Goal: Book appointment/travel/reservation

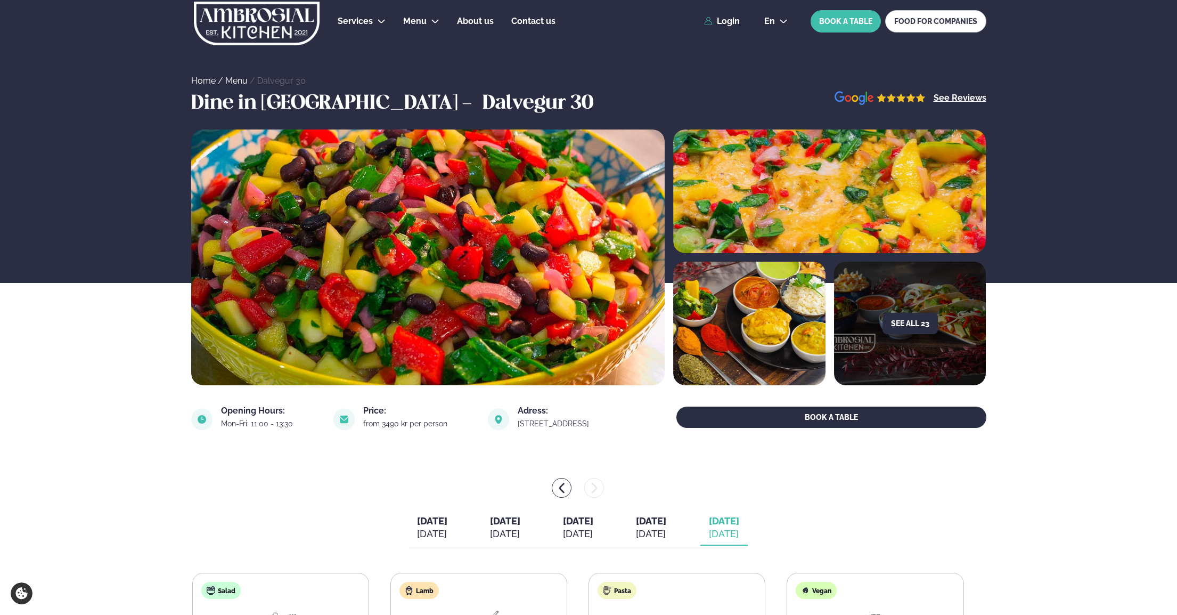
scroll to position [336, 0]
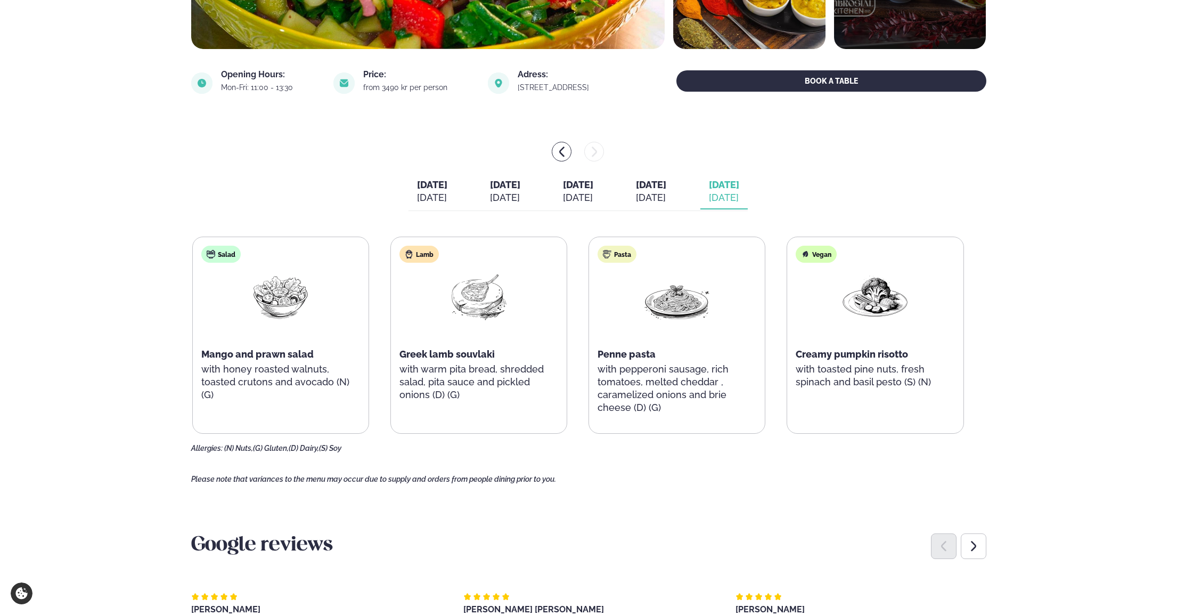
click at [417, 188] on span "[DATE]" at bounding box center [432, 184] width 30 height 11
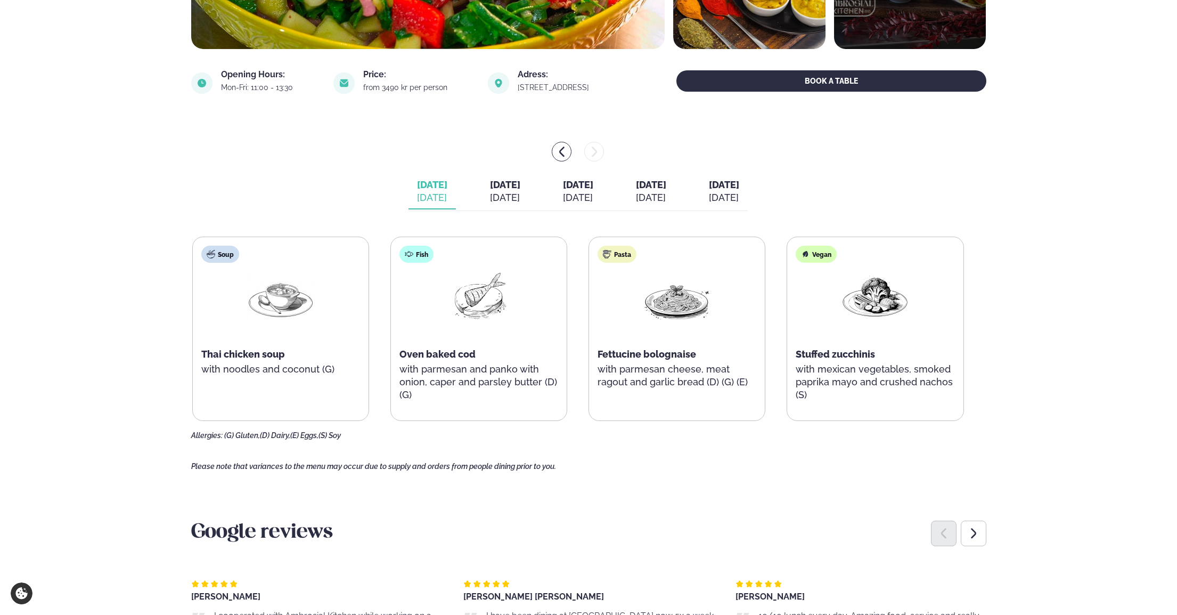
click at [504, 191] on div "[DATE]" at bounding box center [505, 197] width 30 height 13
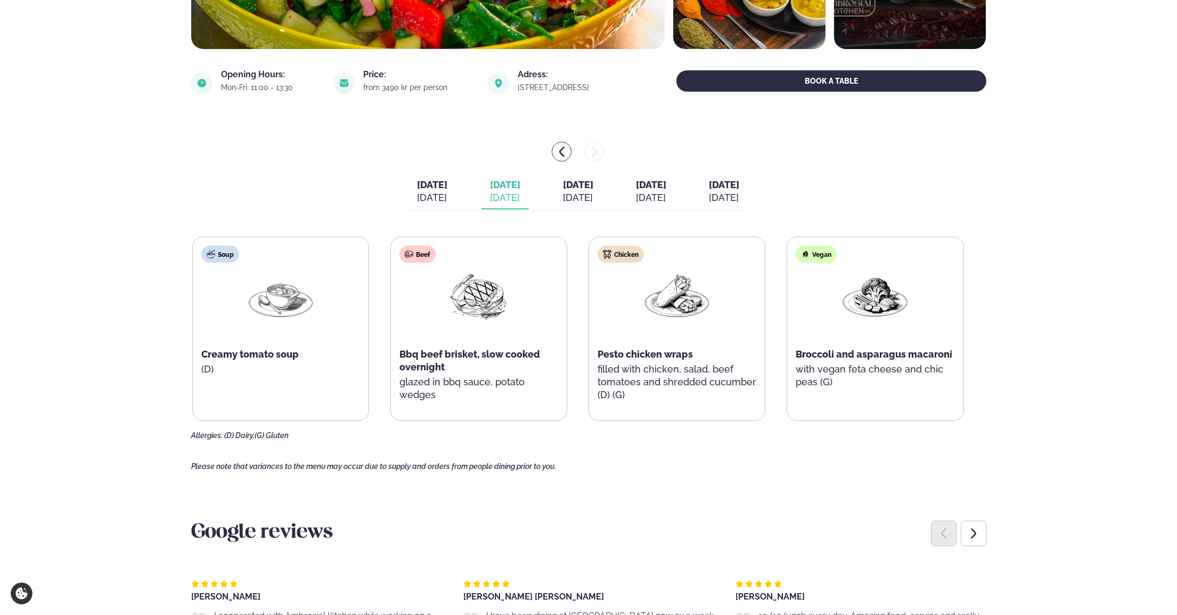
click at [566, 190] on span "[DATE]" at bounding box center [578, 184] width 30 height 11
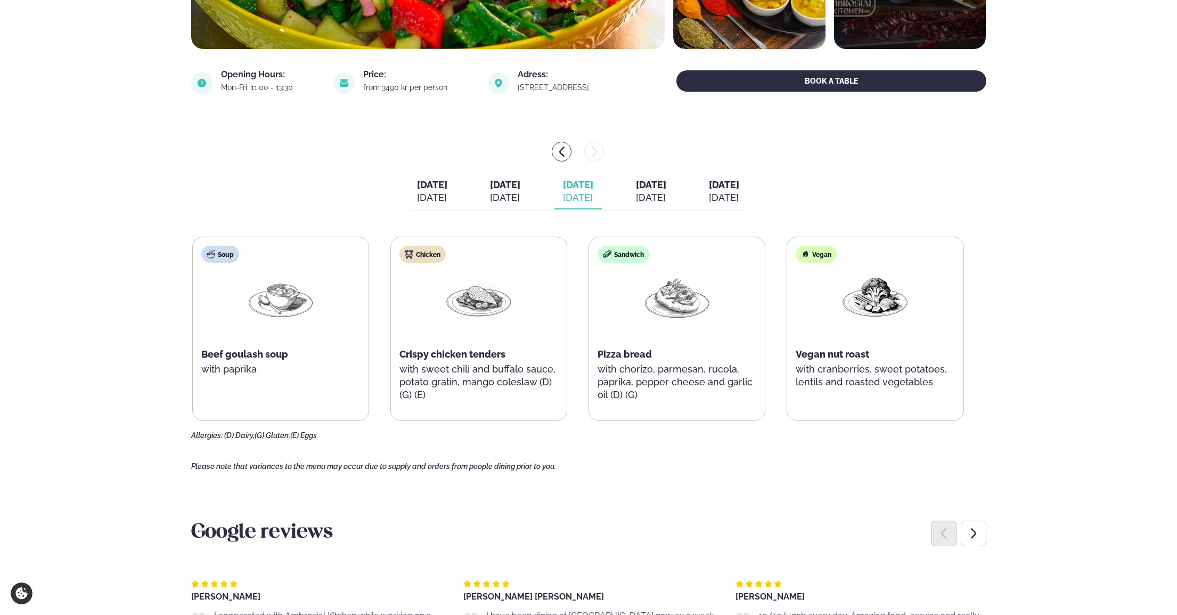
click at [666, 195] on div "[DATE]" at bounding box center [651, 197] width 30 height 13
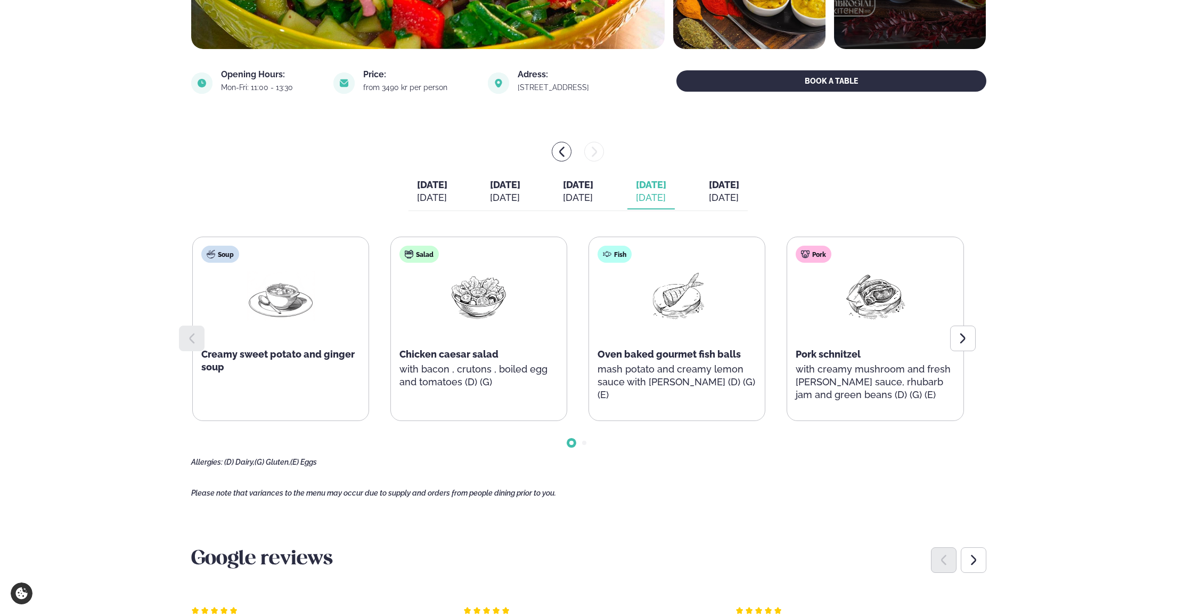
click at [739, 194] on div "[DATE]" at bounding box center [724, 197] width 30 height 13
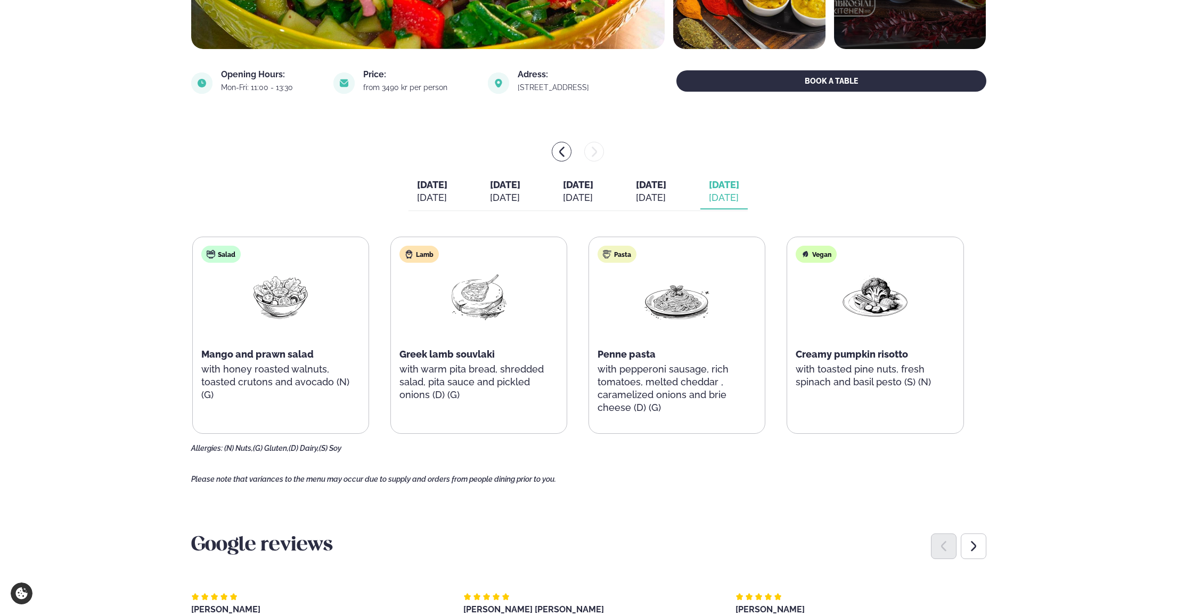
click at [573, 205] on button "[DATE] [DATE]" at bounding box center [577, 191] width 47 height 35
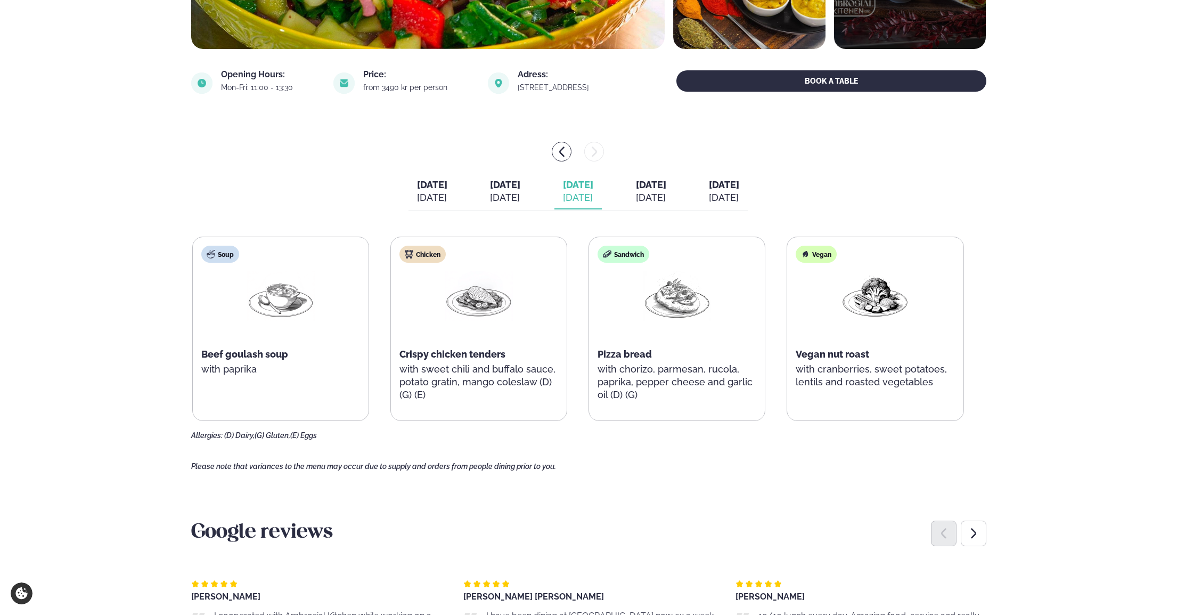
click at [666, 197] on div "[DATE]" at bounding box center [651, 197] width 30 height 13
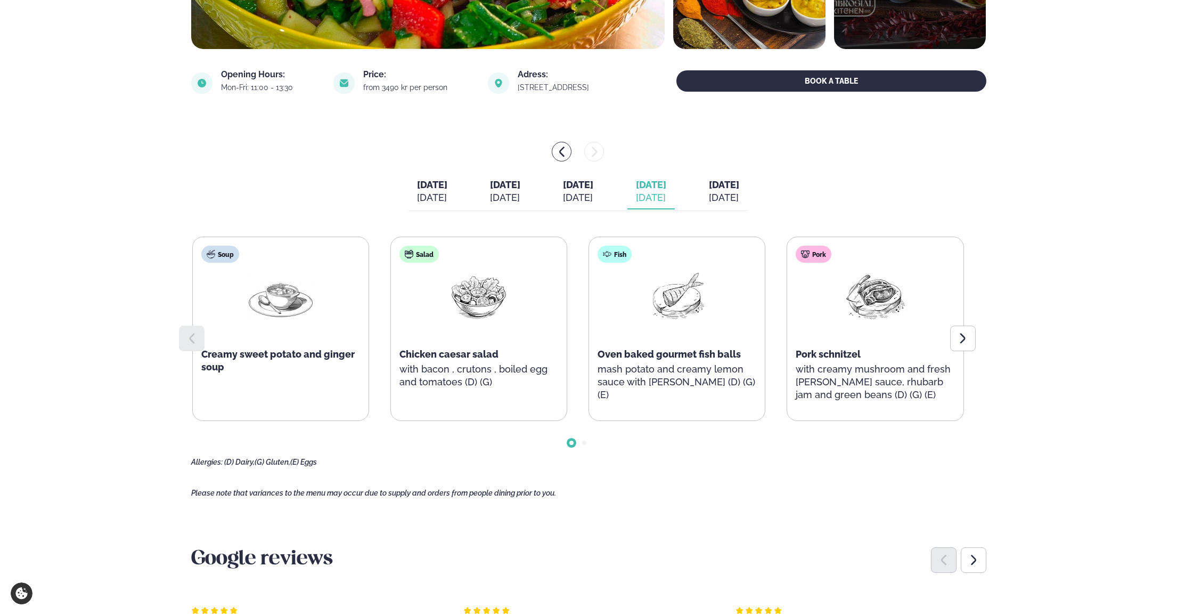
click at [494, 193] on div "[DATE]" at bounding box center [505, 197] width 30 height 13
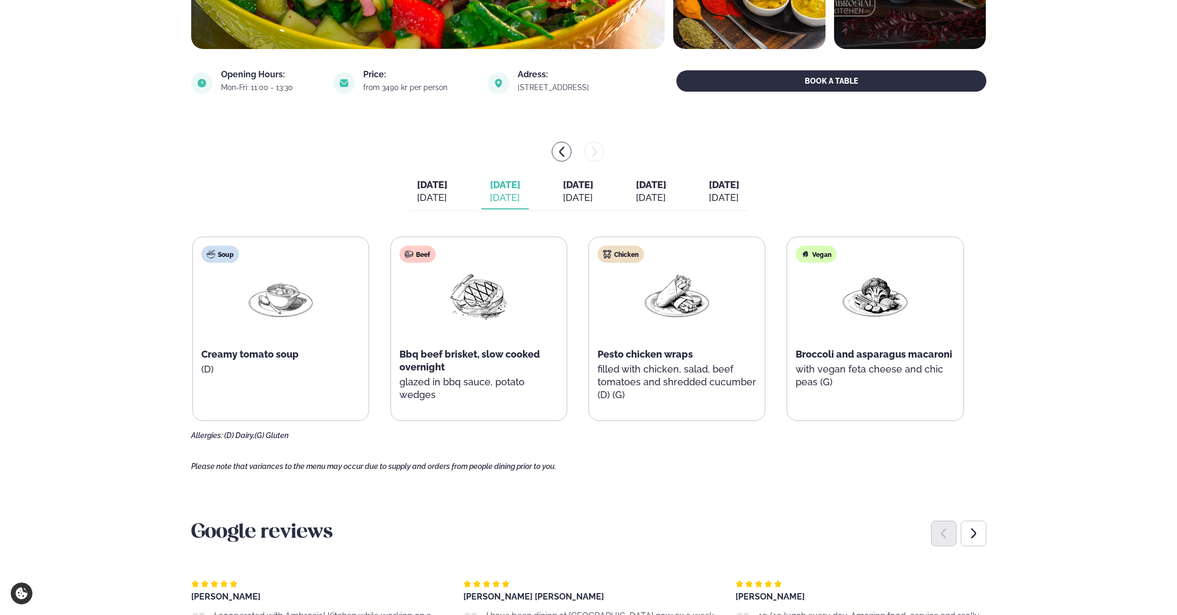
click at [417, 193] on div "[DATE]" at bounding box center [432, 197] width 30 height 13
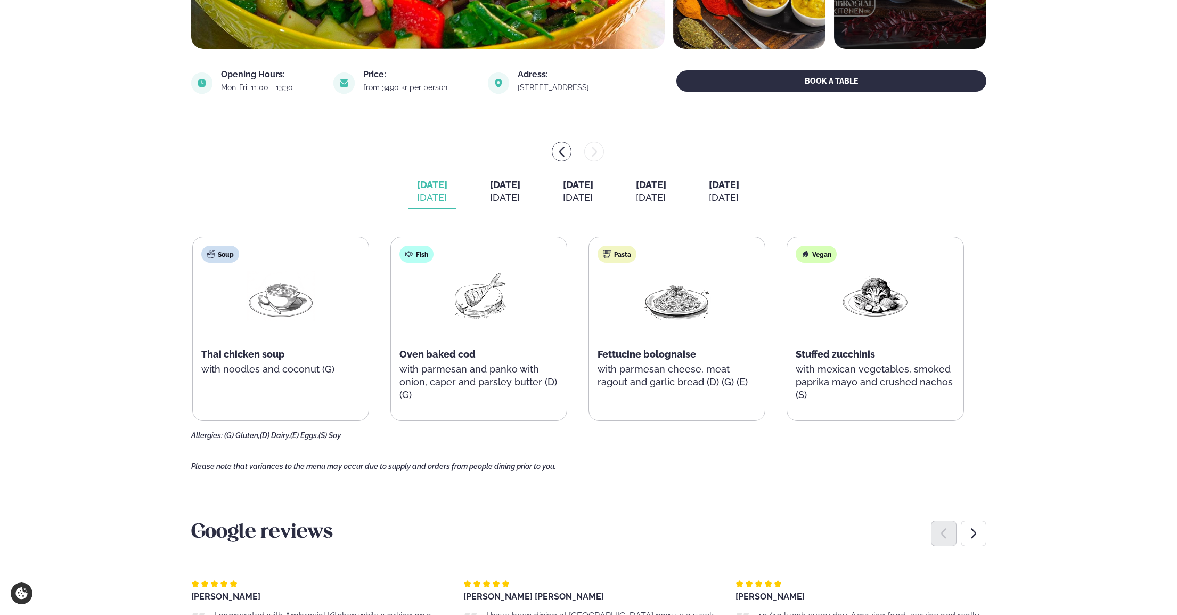
click at [494, 206] on button "[DATE] [DATE]" at bounding box center [504, 191] width 47 height 35
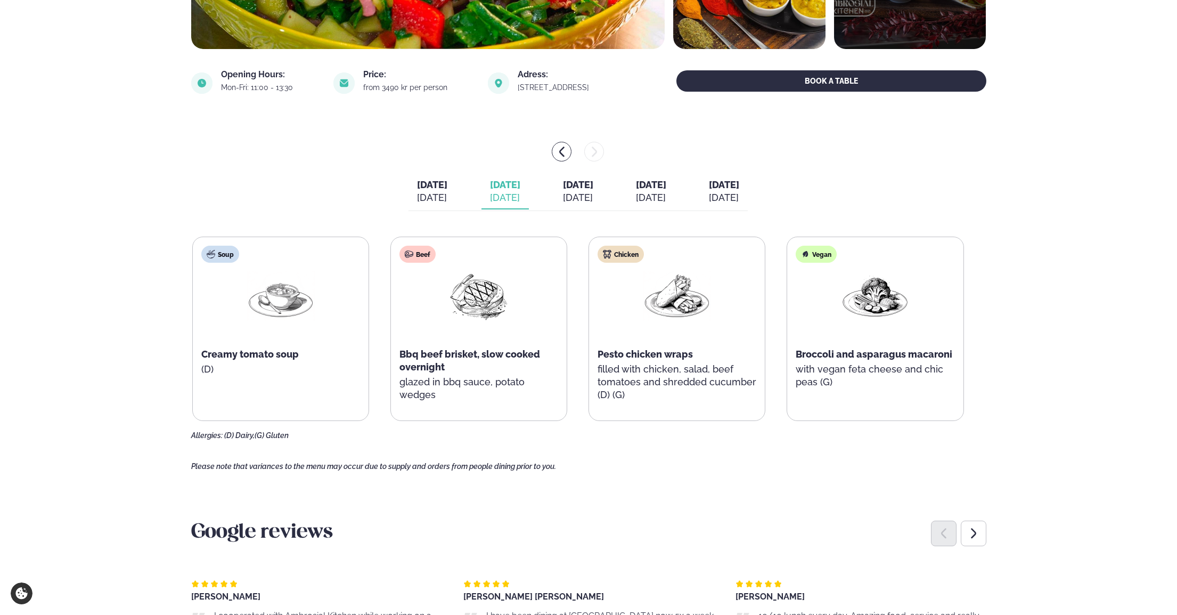
click at [586, 198] on div "[DATE]" at bounding box center [578, 197] width 30 height 13
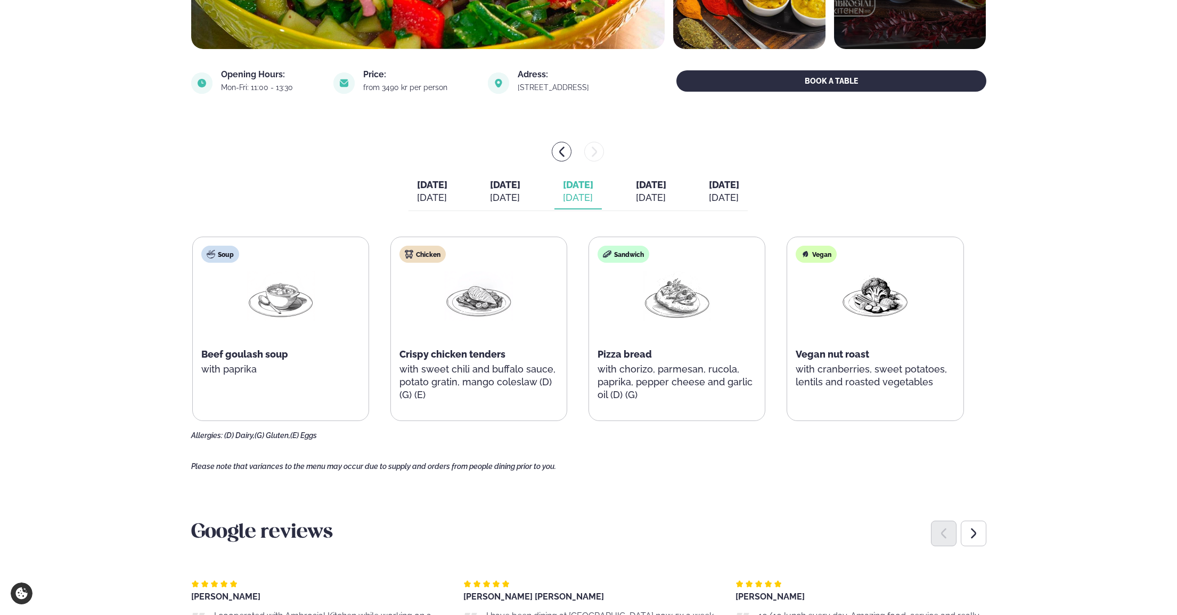
click at [666, 203] on div "[DATE]" at bounding box center [651, 197] width 30 height 13
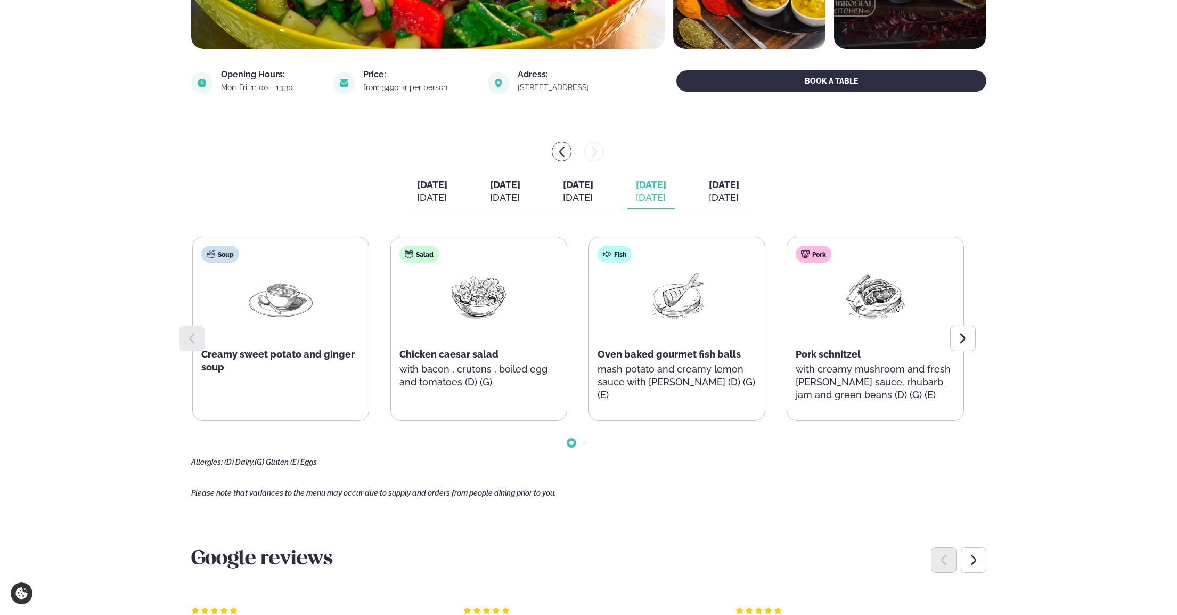
click at [739, 199] on div "[DATE]" at bounding box center [724, 197] width 30 height 13
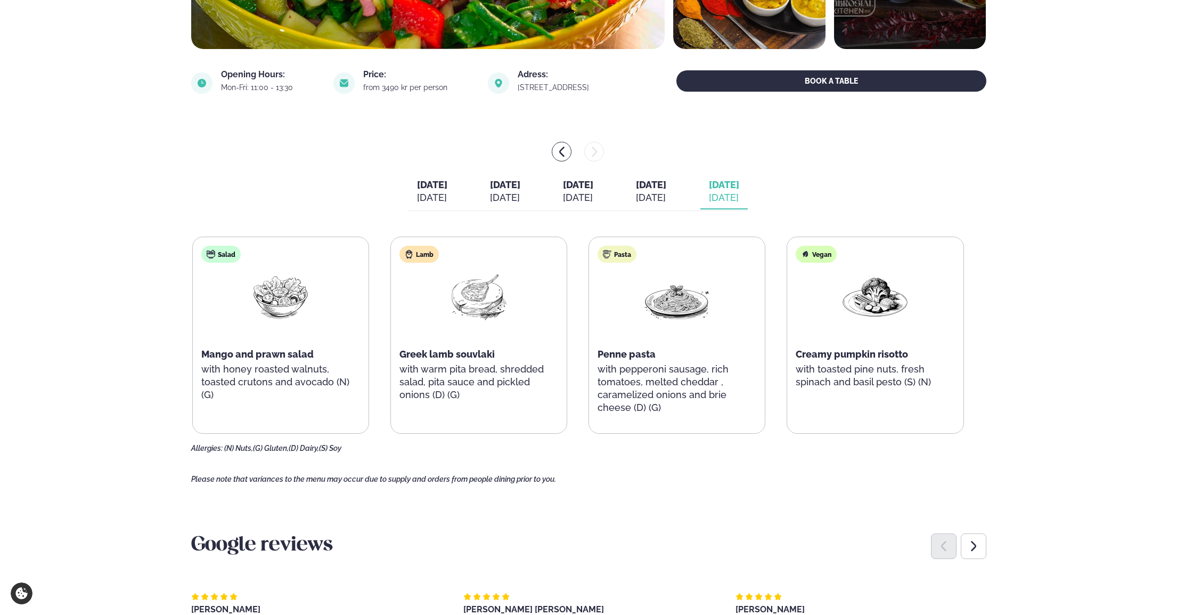
click at [490, 192] on div "[DATE]" at bounding box center [505, 197] width 30 height 13
